Goal: Find specific page/section: Find specific page/section

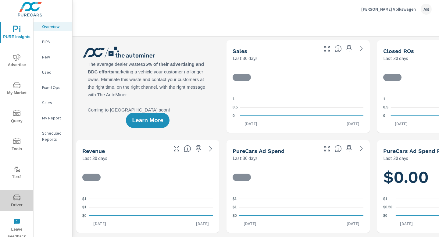
click at [17, 203] on span "Driver" at bounding box center [16, 201] width 29 height 15
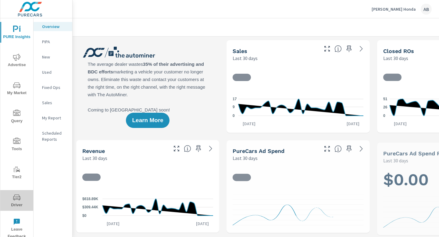
click at [15, 201] on span "Driver" at bounding box center [16, 201] width 29 height 15
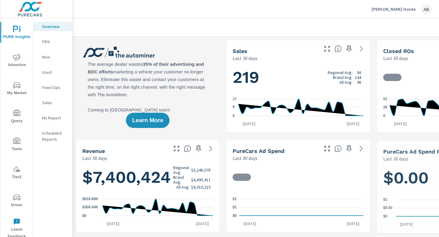
click at [13, 203] on span "Driver" at bounding box center [16, 201] width 29 height 15
